Goal: Check status: Check status

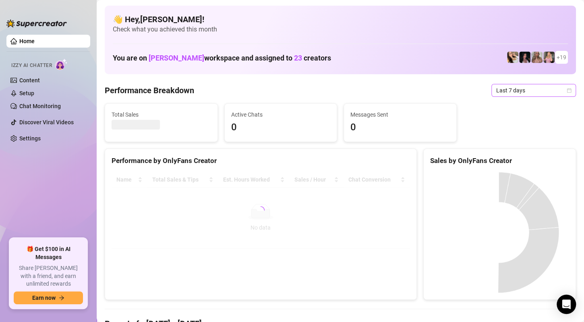
click at [546, 93] on span "Last 7 days" at bounding box center [533, 90] width 75 height 12
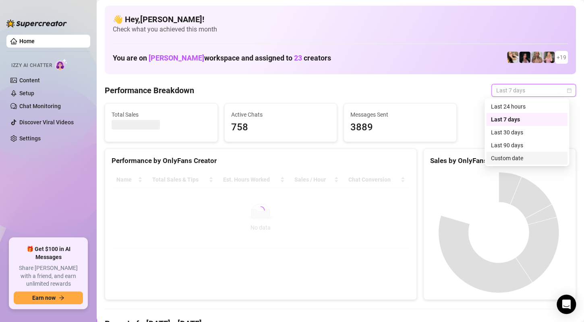
click at [519, 156] on div "Custom date" at bounding box center [527, 158] width 72 height 9
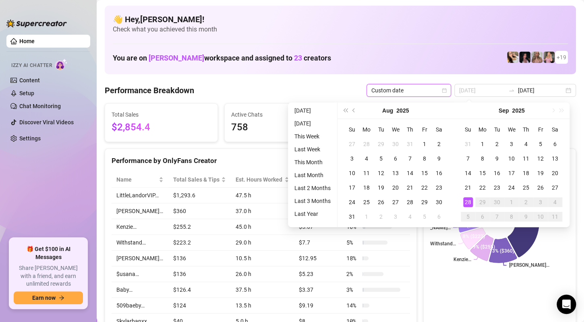
type input "[DATE]"
click at [469, 203] on div "28" at bounding box center [468, 202] width 10 height 10
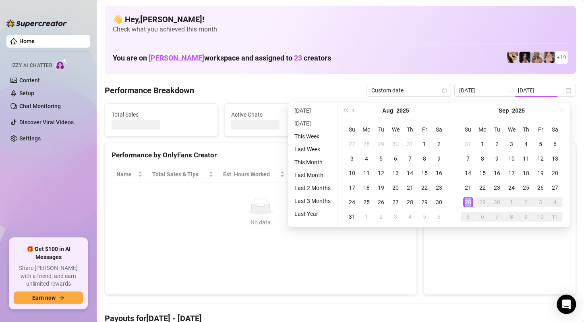
type input "[DATE]"
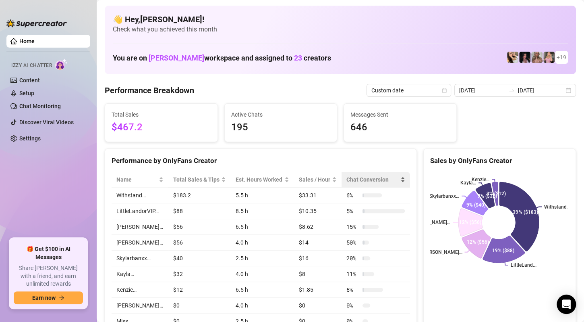
scroll to position [40, 0]
